Goal: Find specific page/section: Find specific page/section

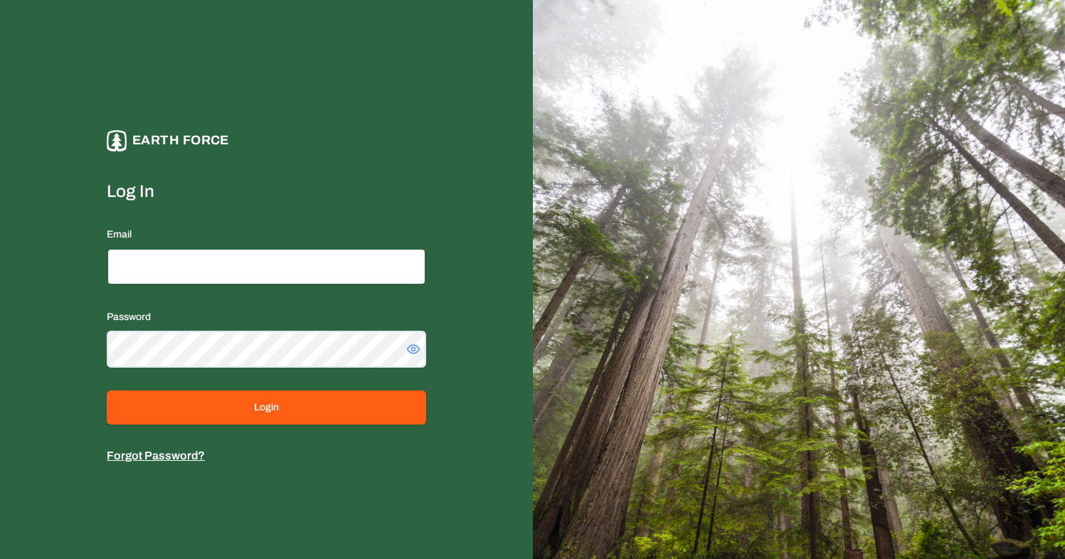
type input "**********"
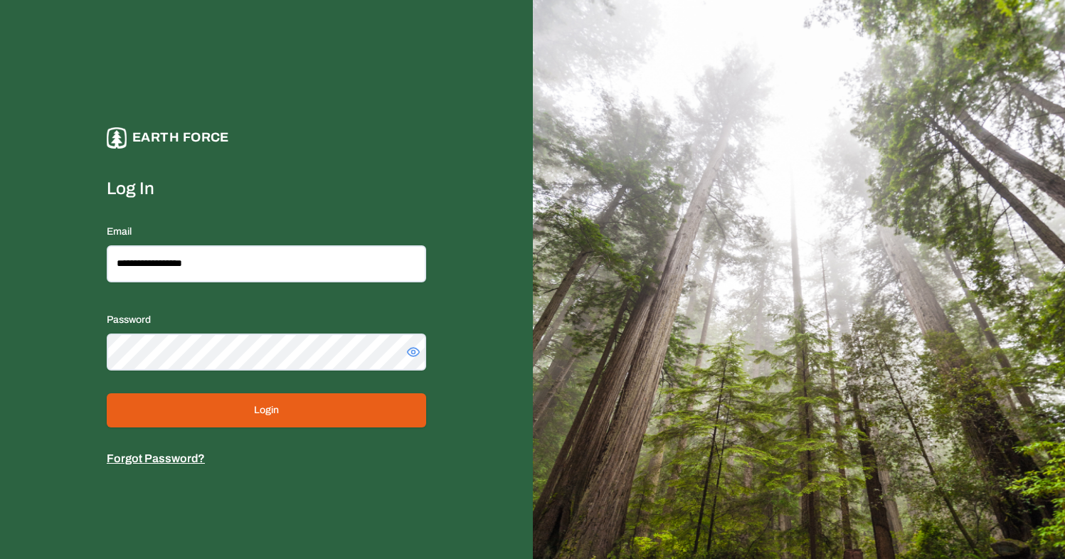
click at [269, 393] on form "**********" at bounding box center [266, 322] width 319 height 290
click at [262, 405] on button "Login" at bounding box center [266, 410] width 319 height 34
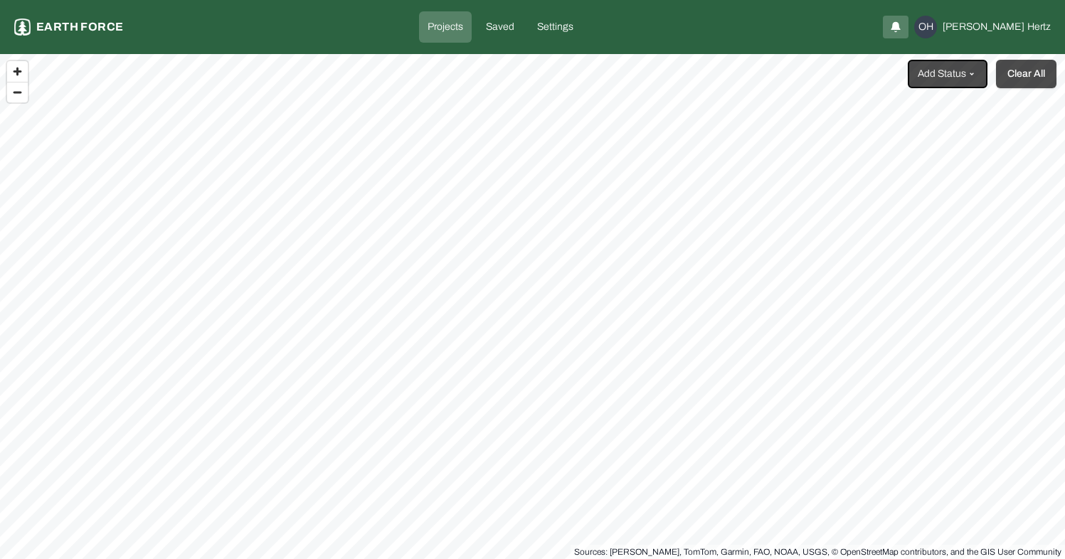
click at [1018, 73] on button "Clear All" at bounding box center [1026, 74] width 60 height 28
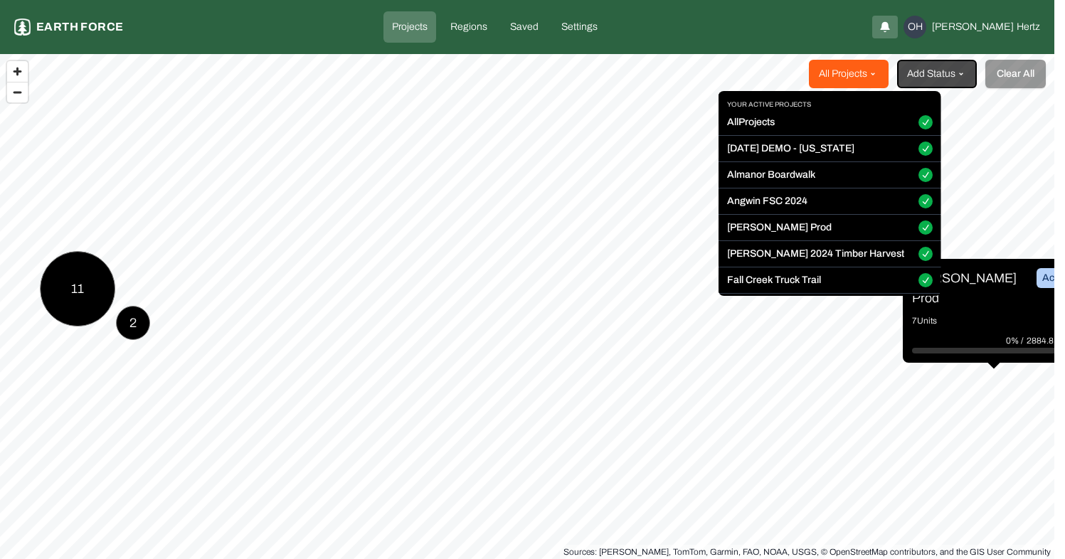
click at [879, 78] on html "Projects Earth force Projects Regions Saved Settings OH [PERSON_NAME] All Proje…" at bounding box center [532, 279] width 1065 height 559
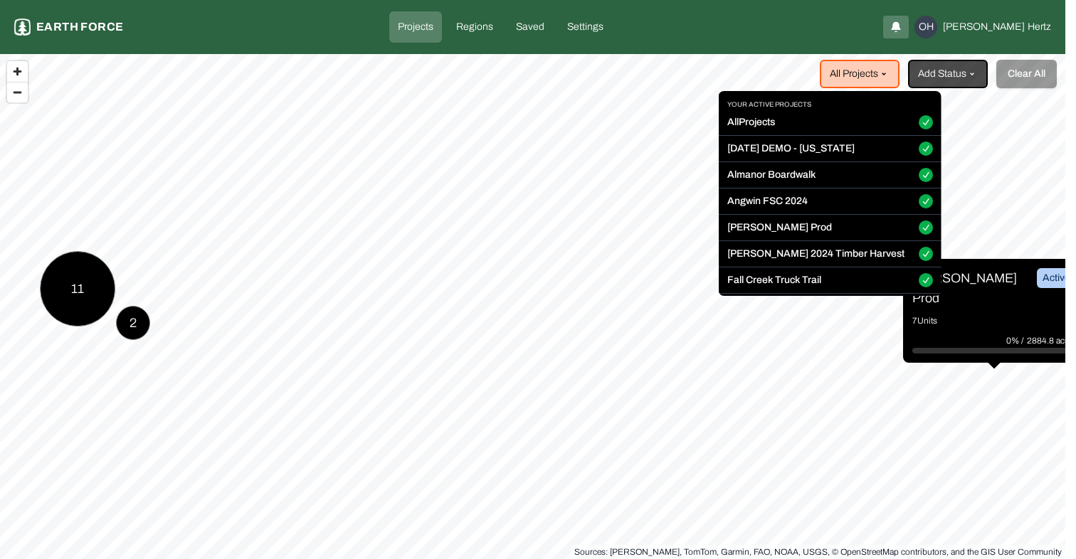
click at [919, 126] on button "All Projects" at bounding box center [926, 122] width 14 height 14
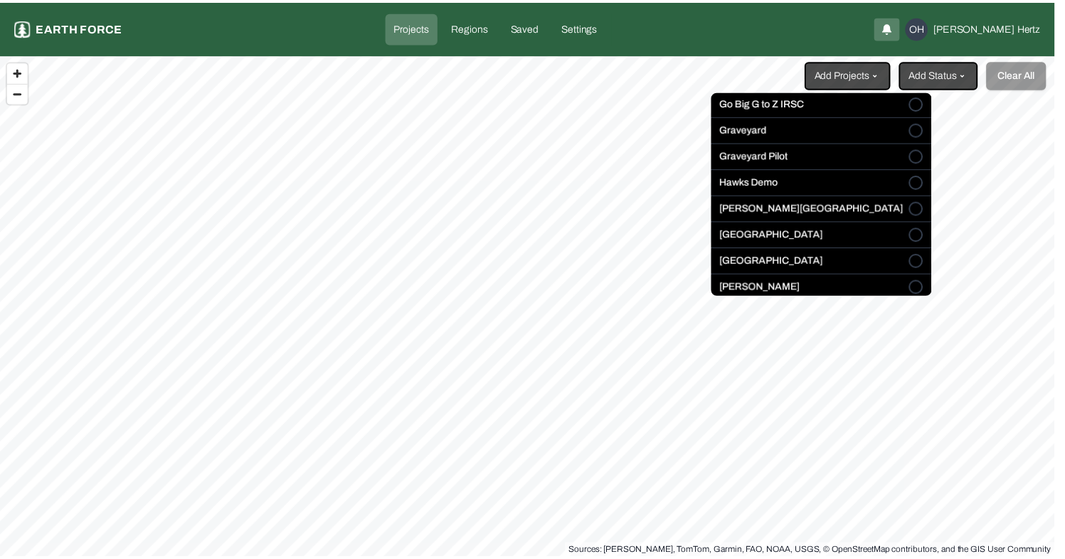
scroll to position [201, 0]
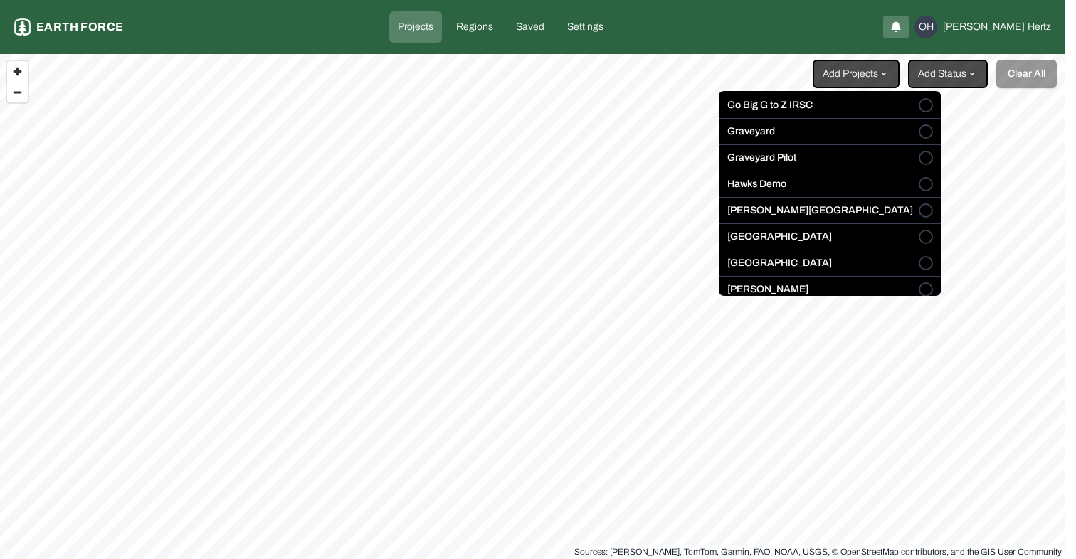
click at [919, 133] on button "Graveyard" at bounding box center [926, 132] width 14 height 14
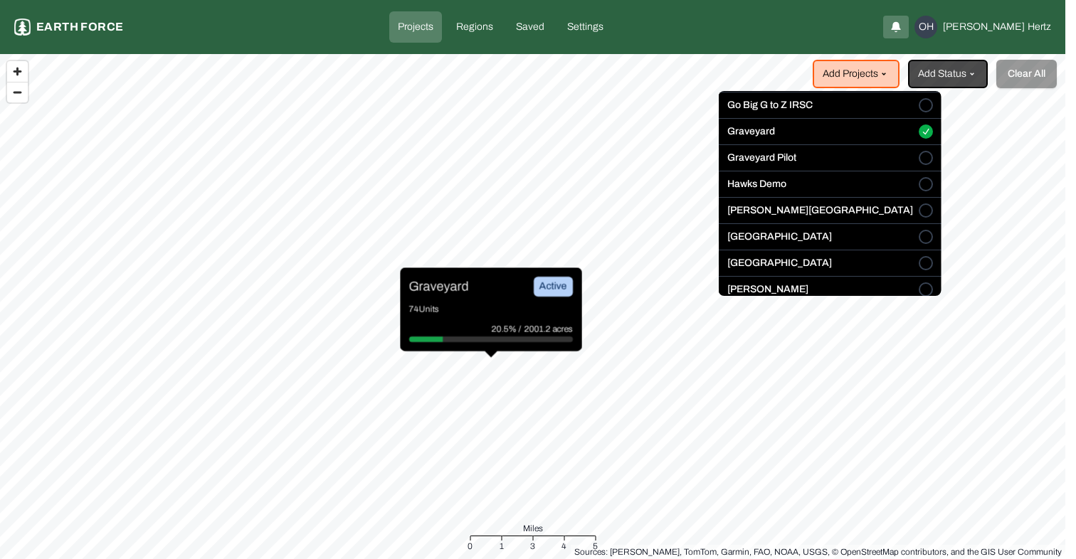
click at [435, 283] on html "Projects Earth force Projects Regions Saved Settings OH [PERSON_NAME] Add Proje…" at bounding box center [538, 279] width 1076 height 559
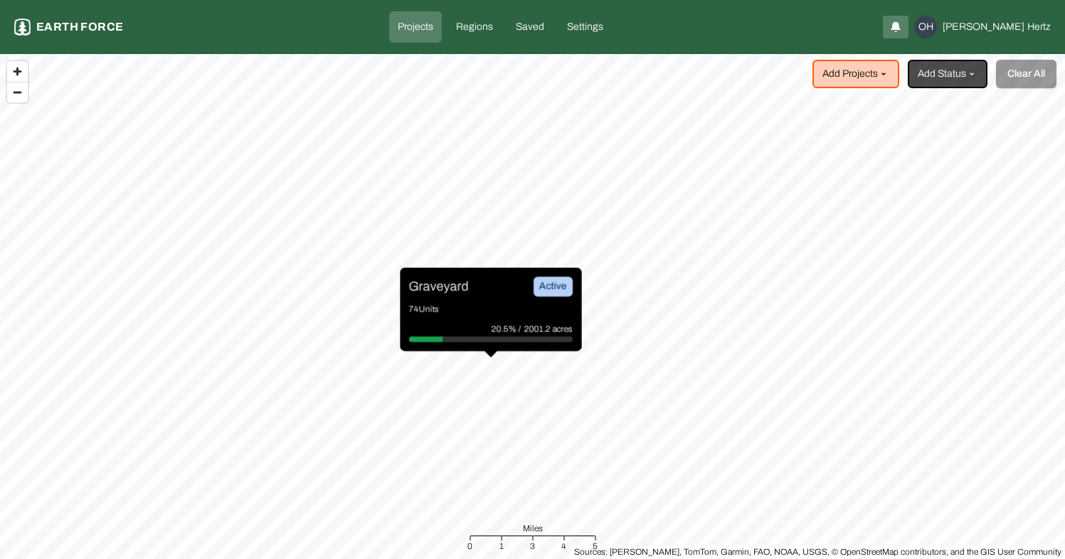
click at [436, 286] on p "Graveyard" at bounding box center [439, 287] width 60 height 20
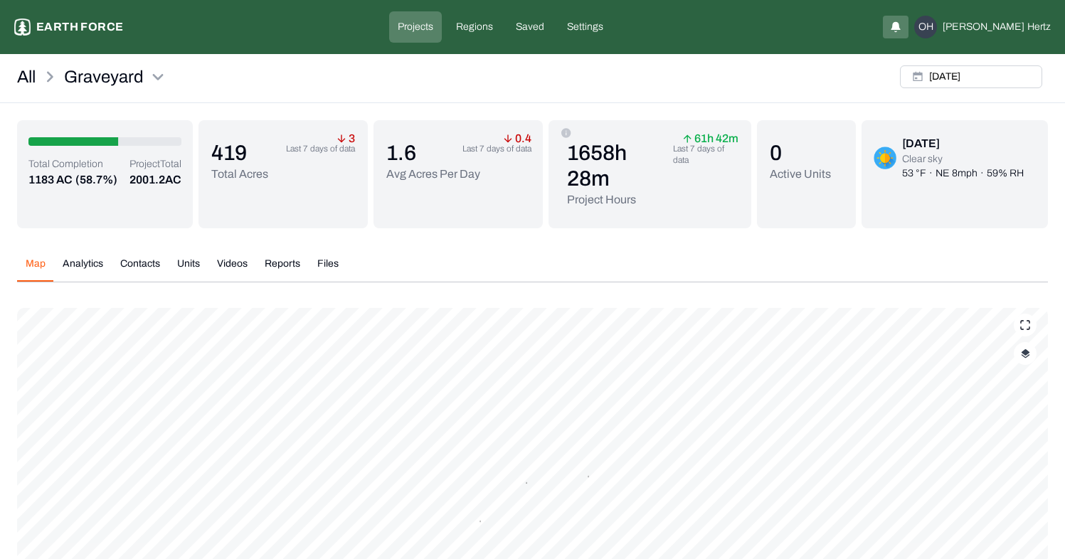
click at [573, 258] on div "Map Analytics Contacts Units Videos Reports Files" at bounding box center [532, 270] width 1031 height 26
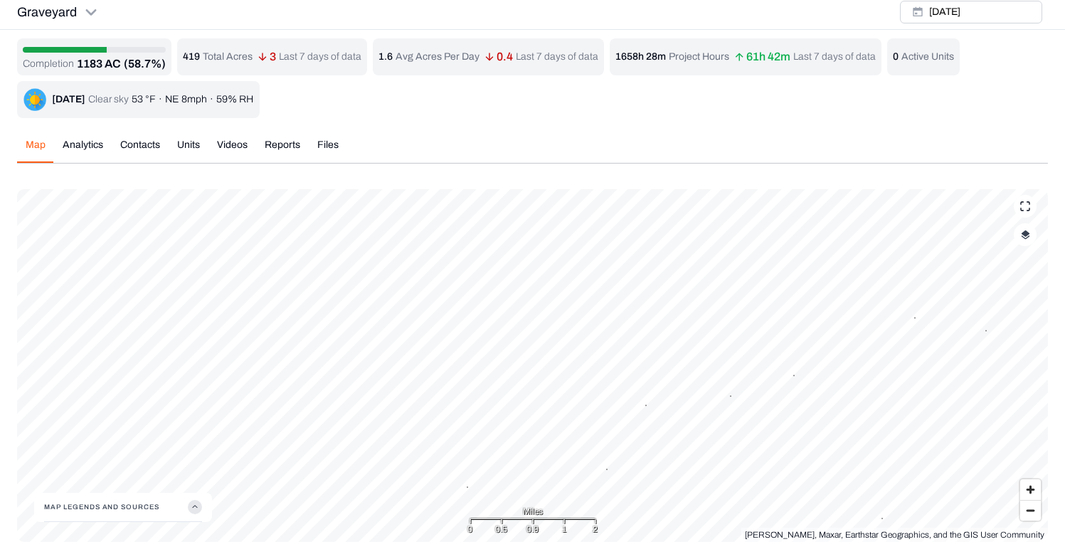
scroll to position [5, 0]
